Goal: Transaction & Acquisition: Purchase product/service

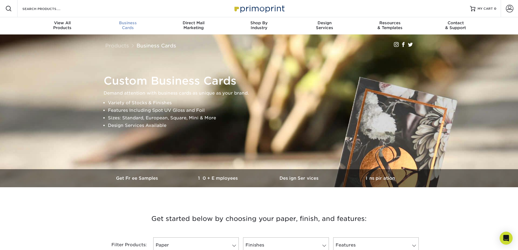
click at [130, 27] on div "Business Cards" at bounding box center [128, 26] width 66 height 10
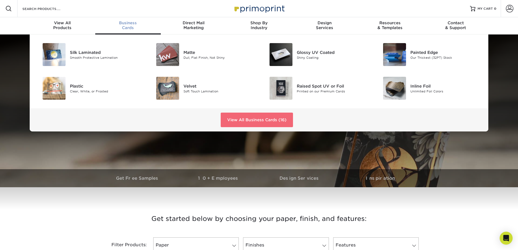
click at [264, 122] on link "View All Business Cards (16)" at bounding box center [257, 120] width 72 height 15
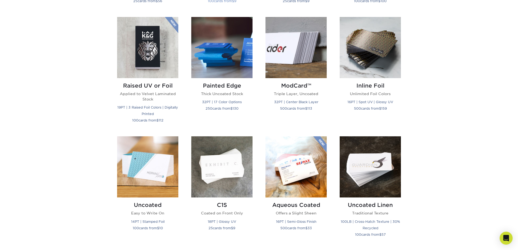
scroll to position [364, 0]
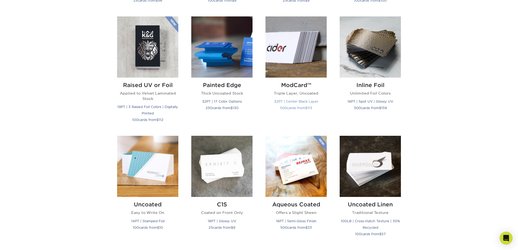
click at [298, 60] on img at bounding box center [296, 46] width 61 height 61
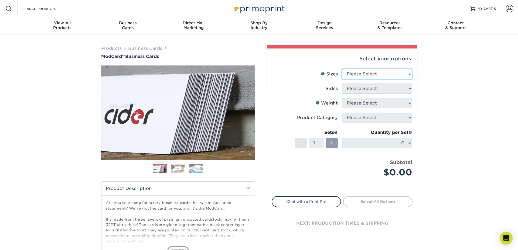
click at [395, 77] on select "Please Select 1.5" x 3.5" - Mini 1.75" x 3.5" - Mini 2" x 2" - Square 2" x 3" -…" at bounding box center [377, 74] width 70 height 10
select select "2.00x3.50"
click at [342, 69] on select "Please Select 1.5" x 3.5" - Mini 1.75" x 3.5" - Mini 2" x 2" - Square 2" x 3" -…" at bounding box center [377, 74] width 70 height 10
click at [392, 89] on select "Please Select Print Both Sides Print Front Only" at bounding box center [377, 89] width 70 height 10
select select "13abbda7-1d64-4f25-8bb2-c179b224825d"
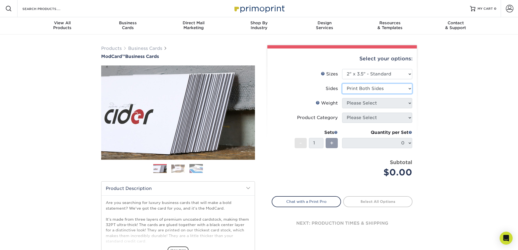
click at [342, 84] on select "Please Select Print Both Sides Print Front Only" at bounding box center [377, 89] width 70 height 10
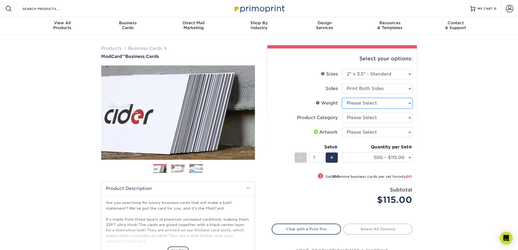
click at [393, 104] on select "Please Select 32PTUCBLK" at bounding box center [377, 103] width 70 height 10
select select "32PTUCBLK"
click at [342, 98] on select "Please Select 32PTUCBLK" at bounding box center [377, 103] width 70 height 10
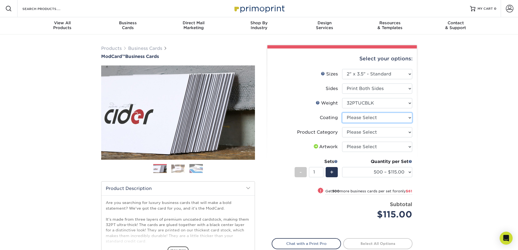
click at [385, 119] on select at bounding box center [377, 118] width 70 height 10
select select "3e7618de-abca-4bda-9f97-8b9129e913d8"
click at [342, 113] on select at bounding box center [377, 118] width 70 height 10
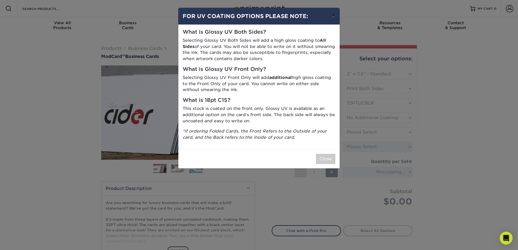
click at [333, 18] on button "×" at bounding box center [333, 15] width 12 height 15
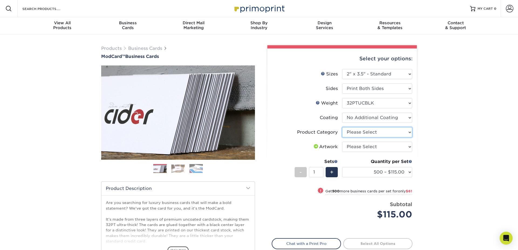
click at [377, 130] on select "Please Select Business Cards" at bounding box center [377, 132] width 70 height 10
select select "3b5148f1-0588-4f88-a218-97bcfdce65c1"
click at [342, 127] on select "Please Select Business Cards" at bounding box center [377, 132] width 70 height 10
click at [384, 149] on select "Please Select I will upload files I need a design - $100" at bounding box center [377, 147] width 70 height 10
select select "upload"
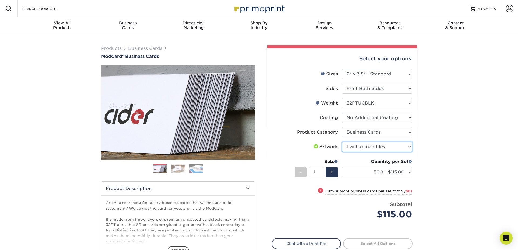
click at [342, 142] on select "Please Select I will upload files I need a design - $100" at bounding box center [377, 147] width 70 height 10
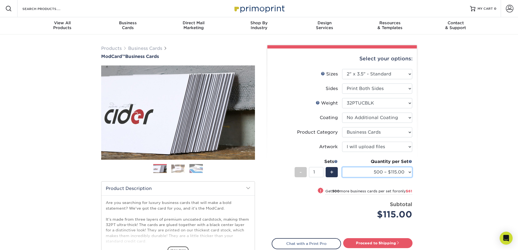
click at [410, 172] on select "500 – $115.00 1000 – $176.00" at bounding box center [377, 172] width 70 height 10
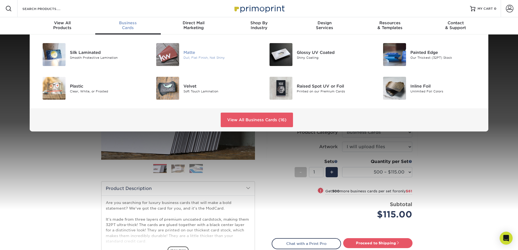
click at [174, 53] on img at bounding box center [167, 54] width 23 height 23
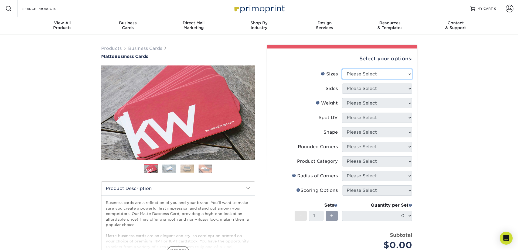
click at [403, 76] on select "Please Select 1.5" x 3.5" - Mini 1.75" x 3.5" - Mini 2" x 2" - Square 2" x 3" -…" at bounding box center [377, 74] width 70 height 10
select select "2.00x3.50"
click at [342, 69] on select "Please Select 1.5" x 3.5" - Mini 1.75" x 3.5" - Mini 2" x 2" - Square 2" x 3" -…" at bounding box center [377, 74] width 70 height 10
click at [390, 93] on select "Please Select Print Both Sides Print Front Only" at bounding box center [377, 89] width 70 height 10
select select "13abbda7-1d64-4f25-8bb2-c179b224825d"
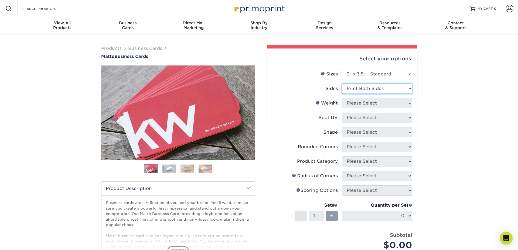
click at [342, 84] on select "Please Select Print Both Sides Print Front Only" at bounding box center [377, 89] width 70 height 10
click at [383, 102] on select "Please Select 16PT 14PT" at bounding box center [377, 103] width 70 height 10
select select "16PT"
click at [342, 98] on select "Please Select 16PT 14PT" at bounding box center [377, 103] width 70 height 10
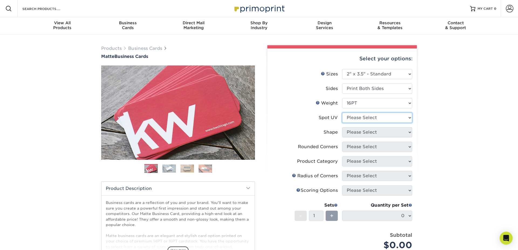
click at [382, 118] on select "Please Select No Spot UV Front and Back (Both Sides) Front Only Back Only" at bounding box center [377, 118] width 70 height 10
select select "3"
click at [342, 113] on select "Please Select No Spot UV Front and Back (Both Sides) Front Only Back Only" at bounding box center [377, 118] width 70 height 10
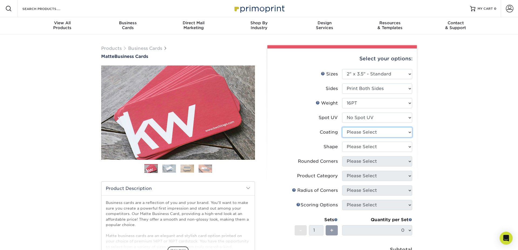
click at [386, 134] on select at bounding box center [377, 132] width 70 height 10
select select "121bb7b5-3b4d-429f-bd8d-bbf80e953313"
click at [342, 127] on select at bounding box center [377, 132] width 70 height 10
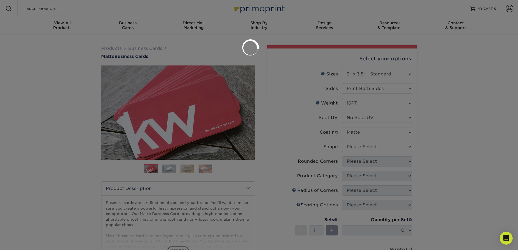
click at [380, 148] on div at bounding box center [259, 125] width 518 height 250
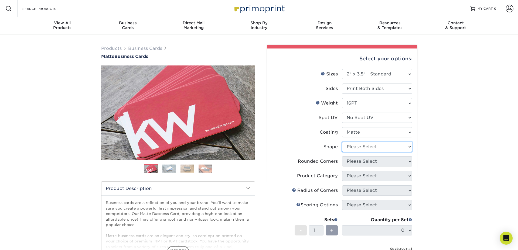
click at [380, 148] on select "Please Select Standard Oval" at bounding box center [377, 147] width 70 height 10
select select "standard"
click at [342, 142] on select "Please Select Standard Oval" at bounding box center [377, 147] width 70 height 10
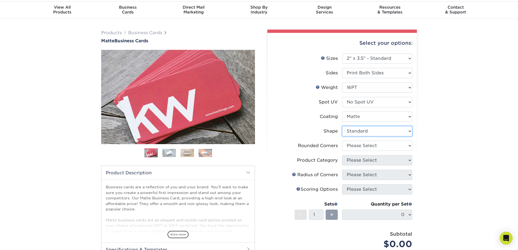
scroll to position [16, 0]
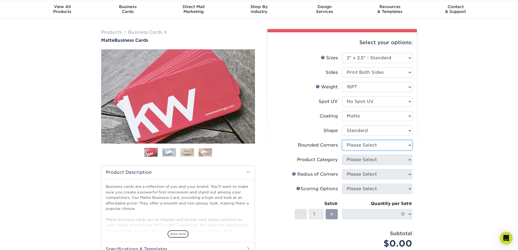
click at [381, 146] on select "Please Select Yes - Round 2 Corners Yes - Round 4 Corners No" at bounding box center [377, 145] width 70 height 10
select select "0"
click at [342, 140] on select "Please Select Yes - Round 2 Corners Yes - Round 4 Corners No" at bounding box center [377, 145] width 70 height 10
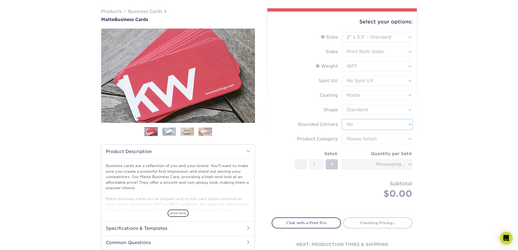
scroll to position [40, 0]
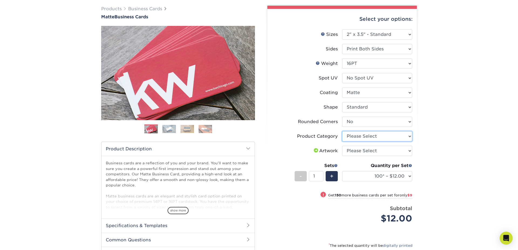
click at [378, 138] on select "Please Select Business Cards" at bounding box center [377, 136] width 70 height 10
select select "3b5148f1-0588-4f88-a218-97bcfdce65c1"
click at [342, 131] on select "Please Select Business Cards" at bounding box center [377, 136] width 70 height 10
click at [400, 151] on select "Please Select I will upload files I need a design - $100" at bounding box center [377, 151] width 70 height 10
select select "upload"
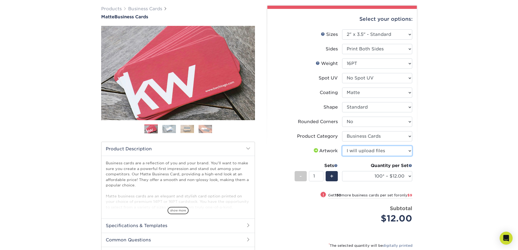
click at [342, 146] on select "Please Select I will upload files I need a design - $100" at bounding box center [377, 151] width 70 height 10
click at [409, 176] on select "100* – $12.00 250* – $21.00 500 – $42.00 1000 – $53.00 2500 – $95.00 5000 – $18…" at bounding box center [377, 176] width 70 height 10
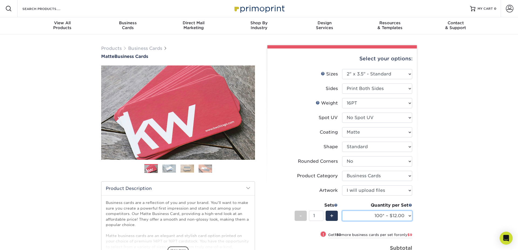
scroll to position [1, 0]
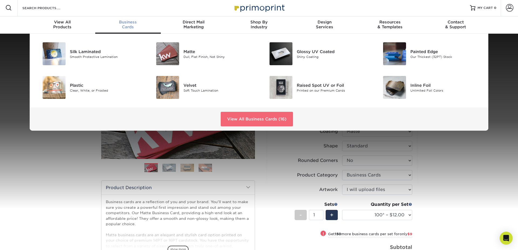
click at [246, 122] on link "View All Business Cards (16)" at bounding box center [257, 119] width 72 height 15
